Goal: Task Accomplishment & Management: Manage account settings

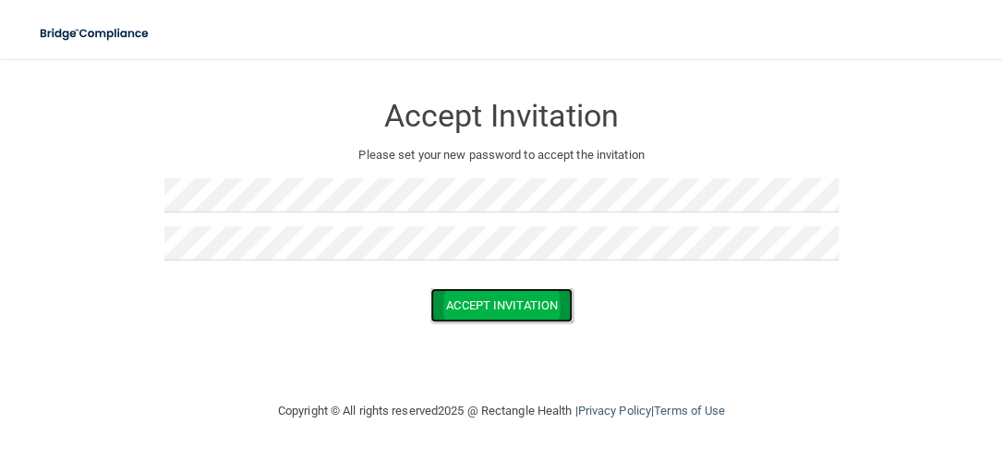
click at [505, 318] on button "Accept Invitation" at bounding box center [501, 305] width 142 height 34
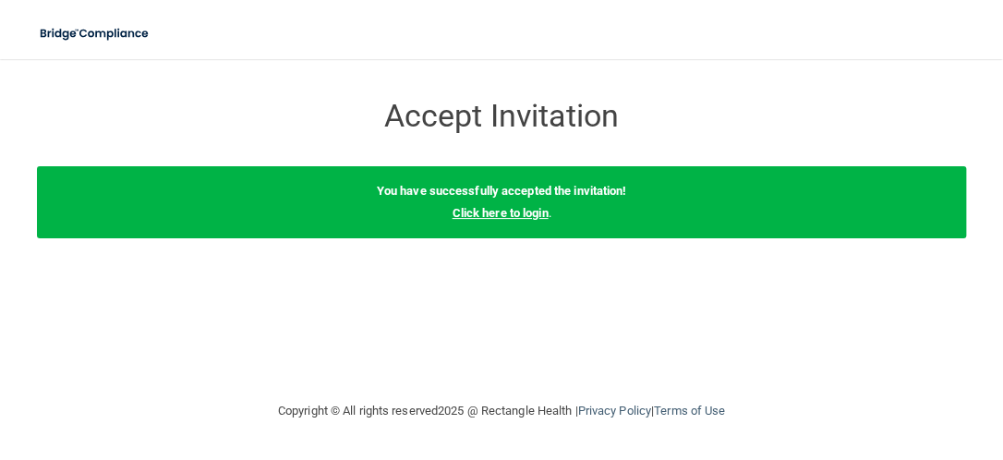
click at [476, 216] on link "Click here to login" at bounding box center [499, 213] width 96 height 14
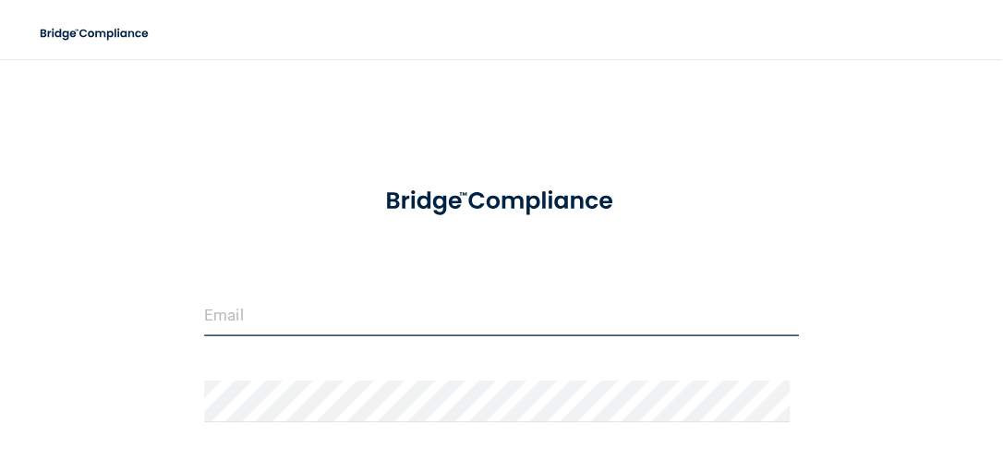
click at [332, 300] on input "email" at bounding box center [501, 316] width 595 height 42
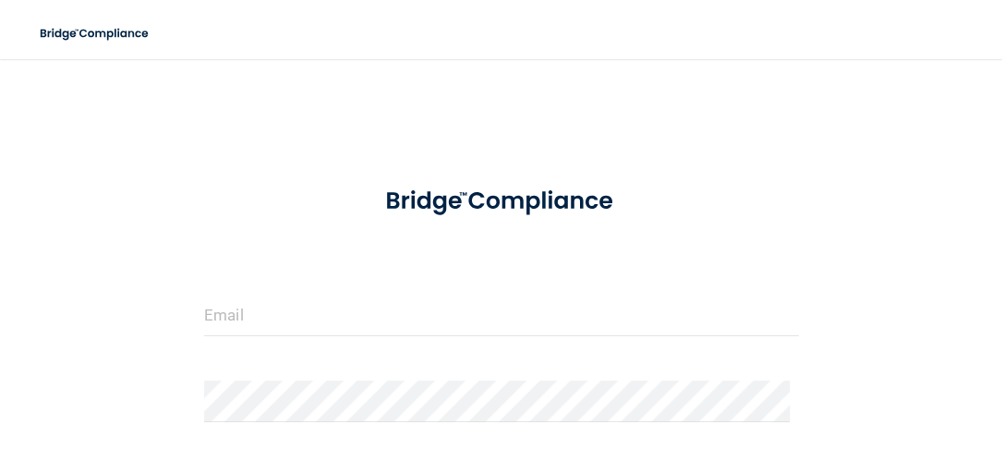
click at [369, 340] on div at bounding box center [501, 322] width 622 height 55
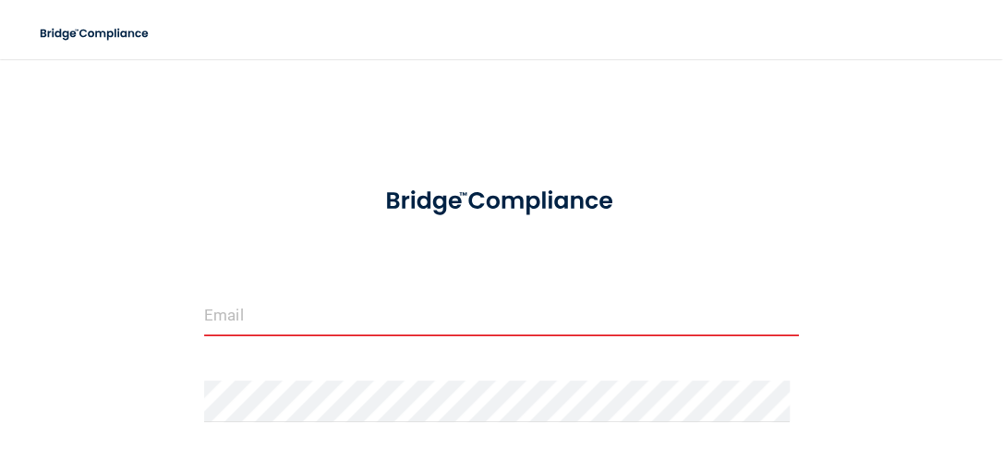
click at [365, 319] on input "email" at bounding box center [501, 316] width 595 height 42
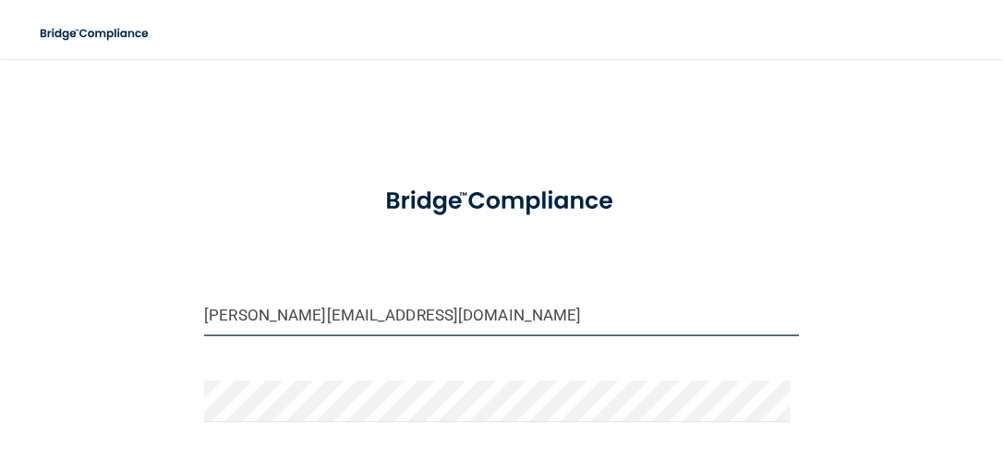
type input "[PERSON_NAME][EMAIL_ADDRESS][DOMAIN_NAME]"
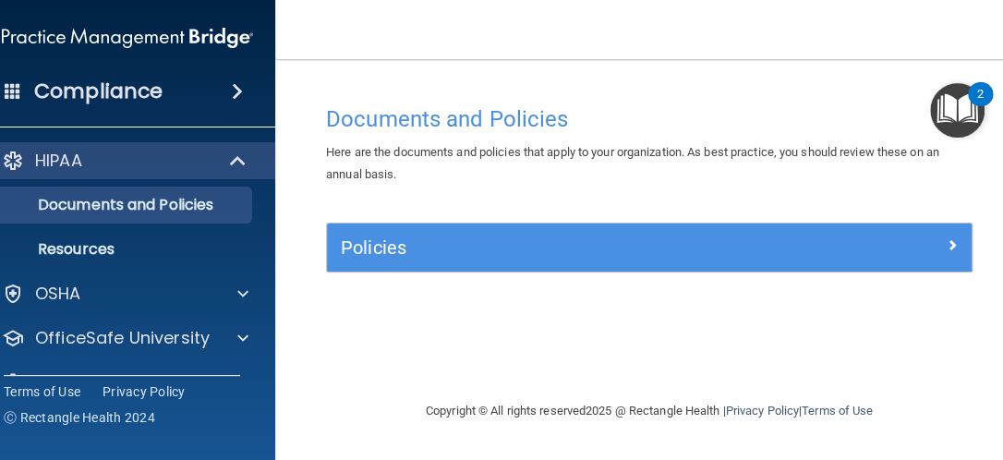
click at [110, 101] on h4 "Compliance" at bounding box center [98, 91] width 128 height 26
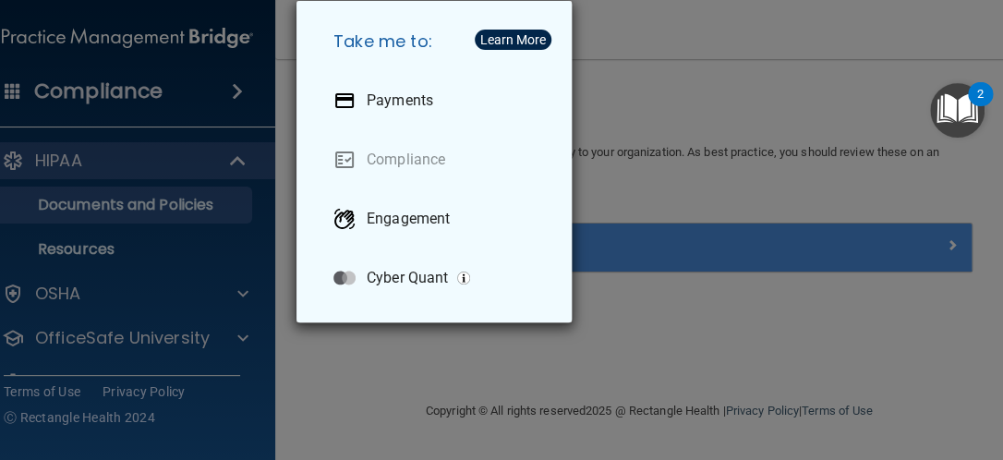
click at [110, 101] on div "Take me to: Payments Compliance Engagement Cyber Quant" at bounding box center [501, 230] width 1003 height 460
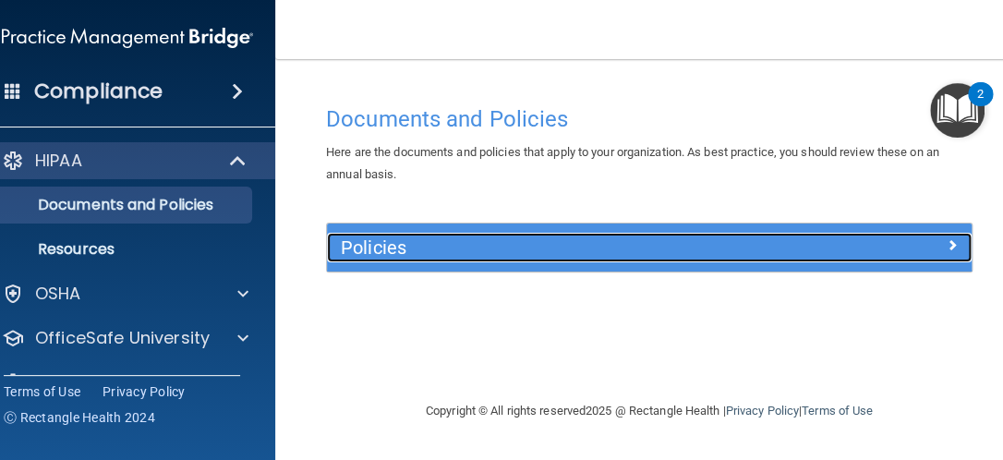
click at [449, 254] on h5 "Policies" at bounding box center [569, 247] width 456 height 20
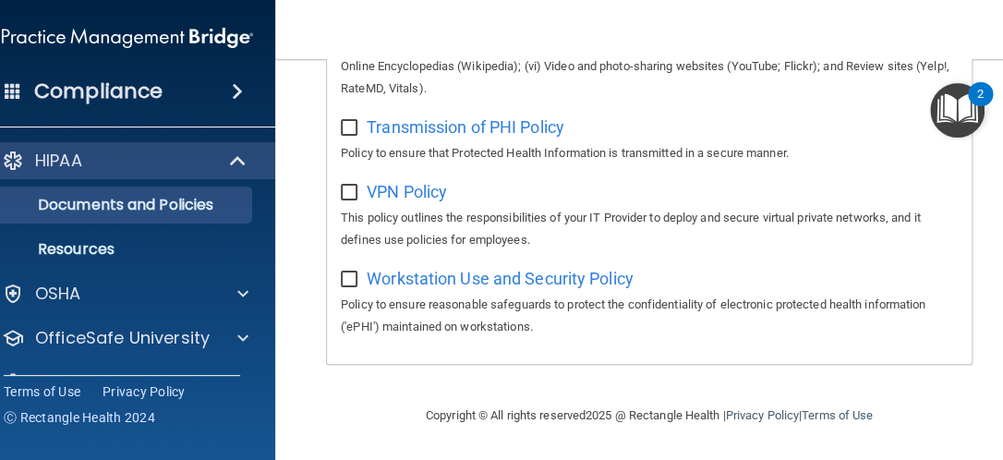
scroll to position [1825, 0]
click at [104, 40] on img at bounding box center [127, 37] width 251 height 37
